Goal: Task Accomplishment & Management: Complete application form

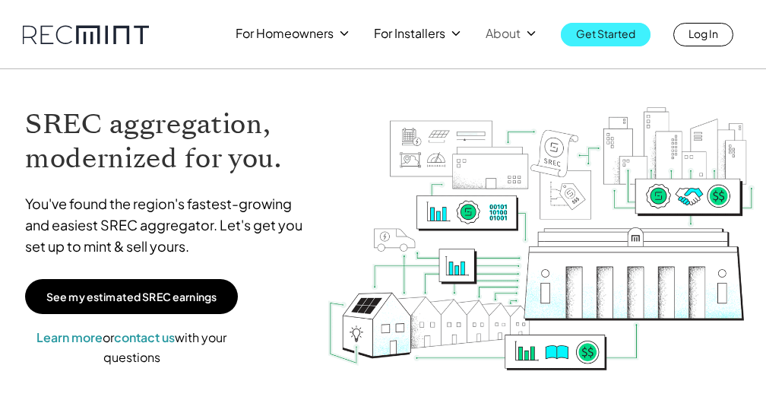
click at [583, 27] on p "Get Started" at bounding box center [605, 33] width 59 height 21
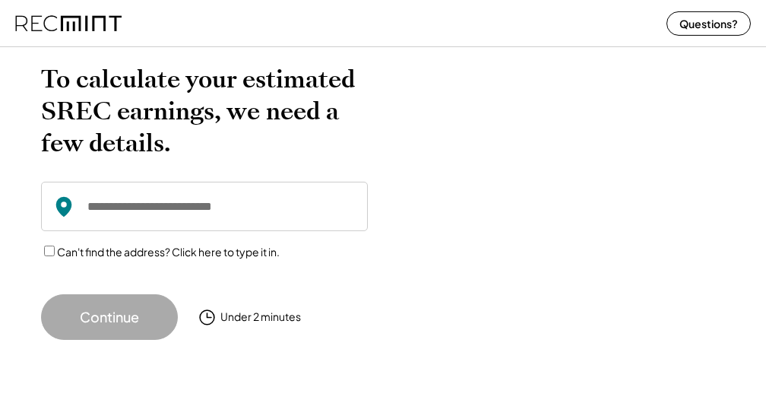
scroll to position [54, 0]
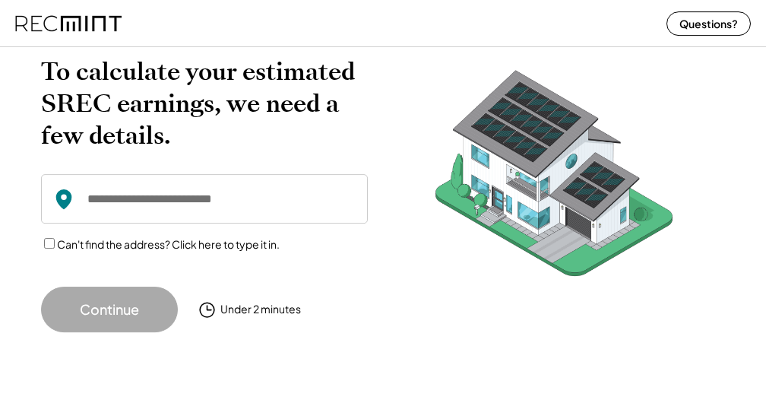
click at [298, 215] on input "input" at bounding box center [204, 198] width 327 height 49
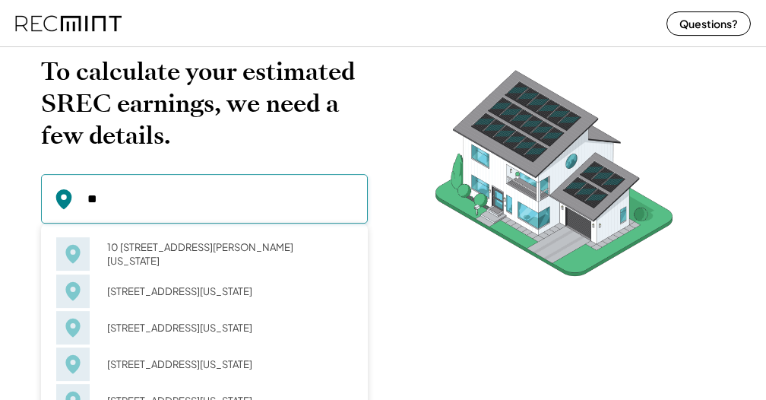
type input "*"
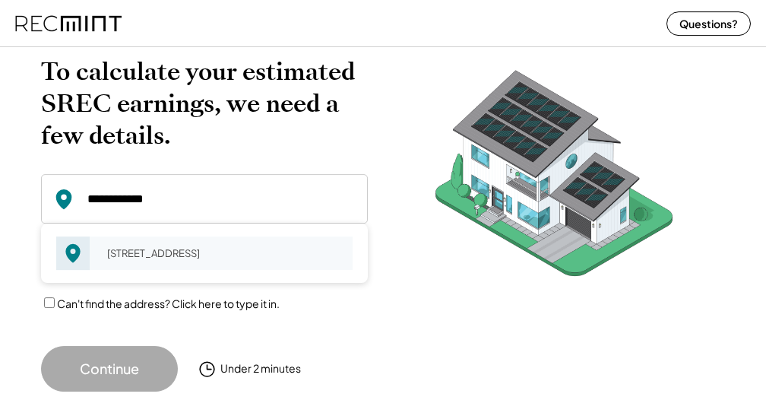
click at [266, 247] on div "1805 Fendall Ave Charlottesville, VA 22903" at bounding box center [224, 252] width 255 height 21
type input "**********"
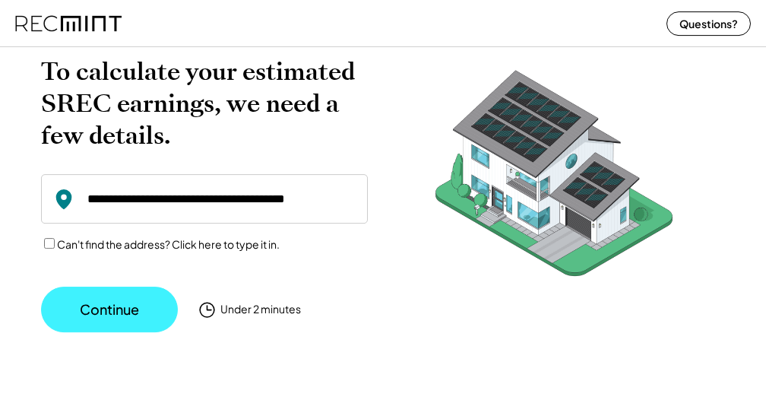
click at [143, 305] on button "Continue" at bounding box center [109, 309] width 137 height 46
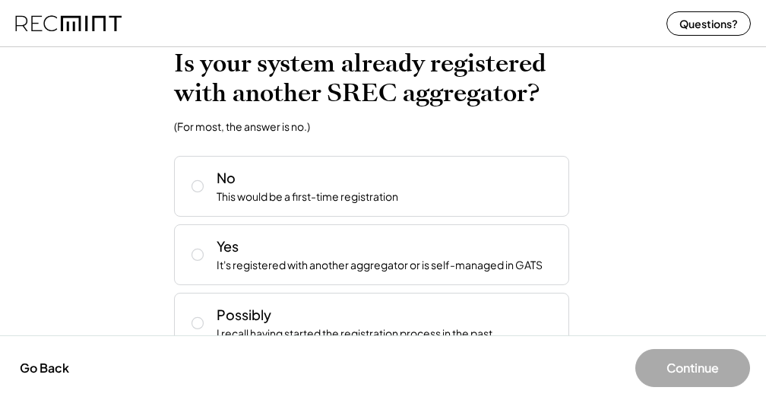
scroll to position [8, 0]
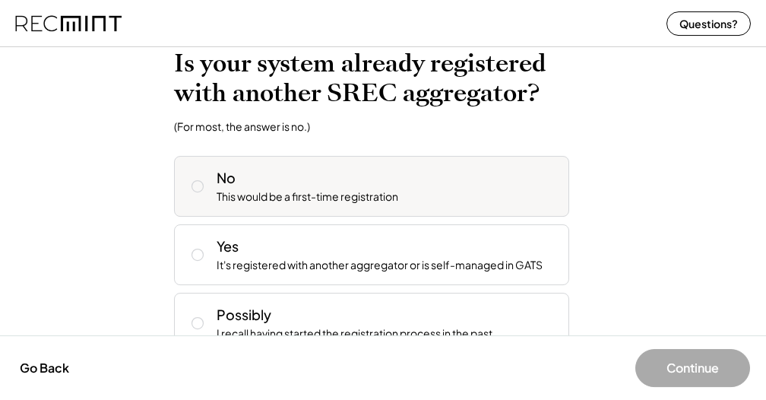
click at [196, 188] on icon at bounding box center [197, 186] width 15 height 15
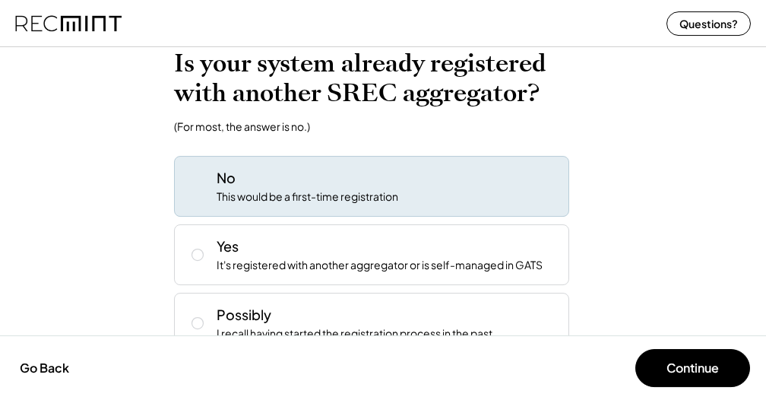
scroll to position [41, 0]
